Goal: Task Accomplishment & Management: Manage account settings

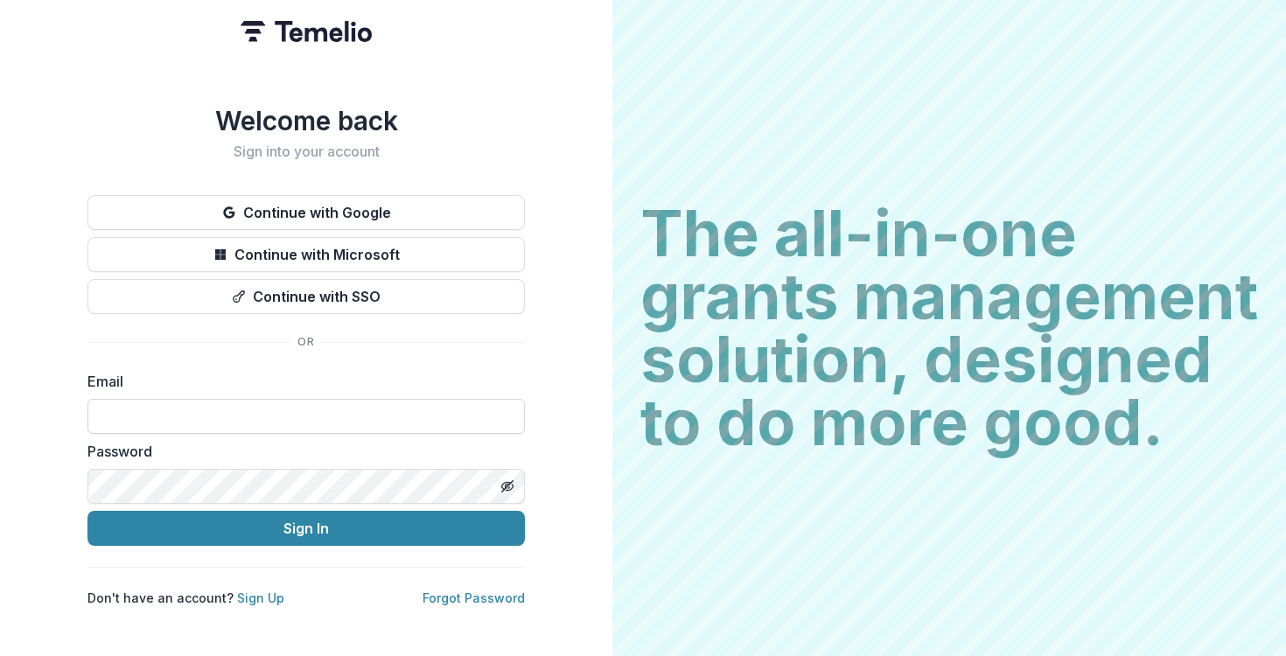
click at [362, 399] on input at bounding box center [305, 416] width 437 height 35
click at [320, 182] on div "Welcome back Sign into your account Continue with Google Continue with Microsof…" at bounding box center [305, 356] width 437 height 502
click at [320, 199] on button "Continue with Google" at bounding box center [305, 212] width 437 height 35
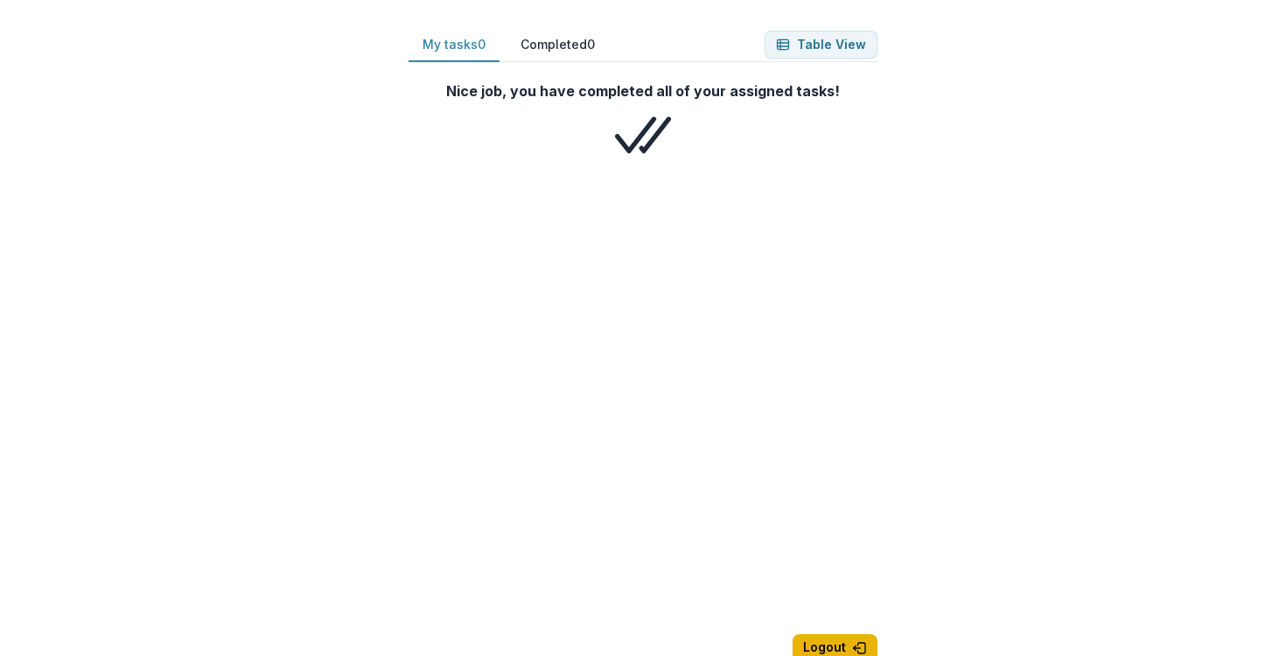
click at [830, 634] on button "Logout" at bounding box center [834, 648] width 85 height 28
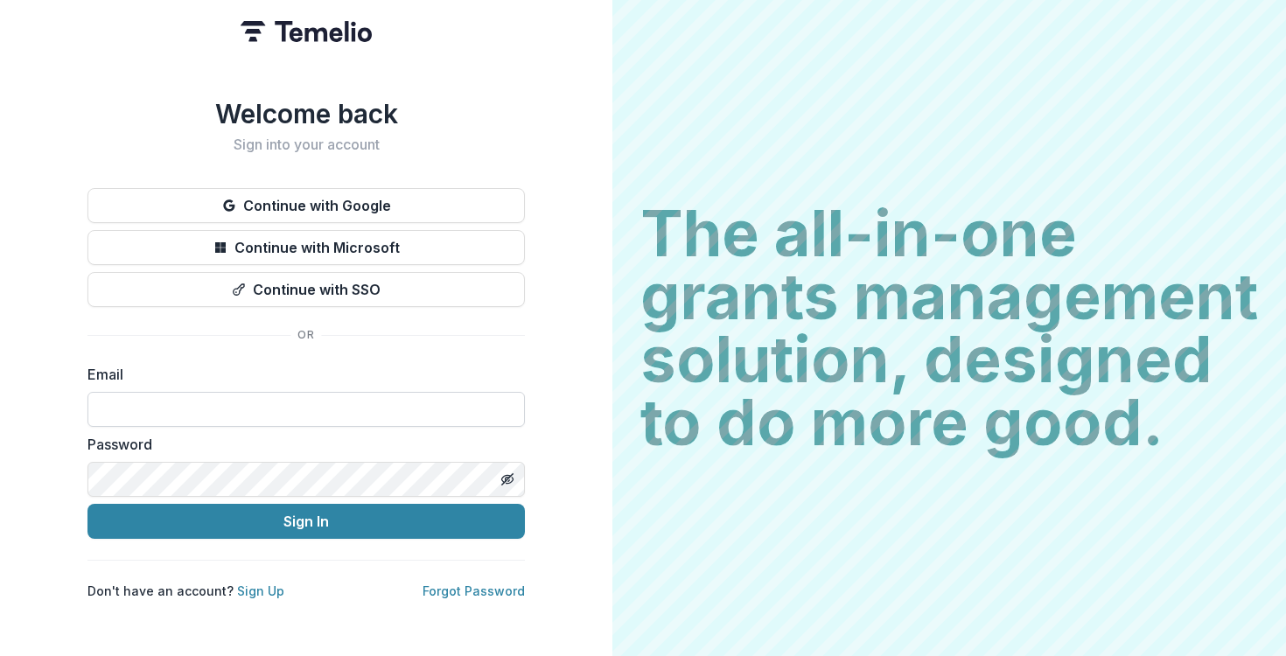
click at [395, 395] on input at bounding box center [305, 409] width 437 height 35
type input "**********"
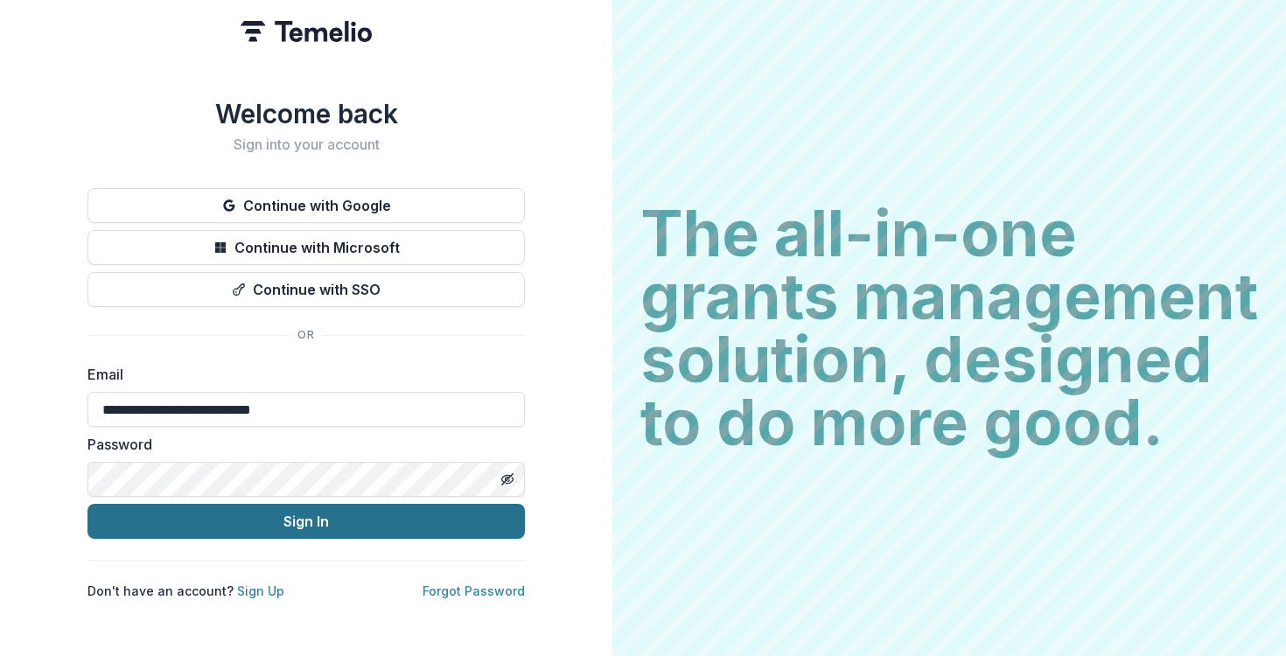
click at [304, 527] on button "Sign In" at bounding box center [305, 521] width 437 height 35
